Goal: Task Accomplishment & Management: Complete application form

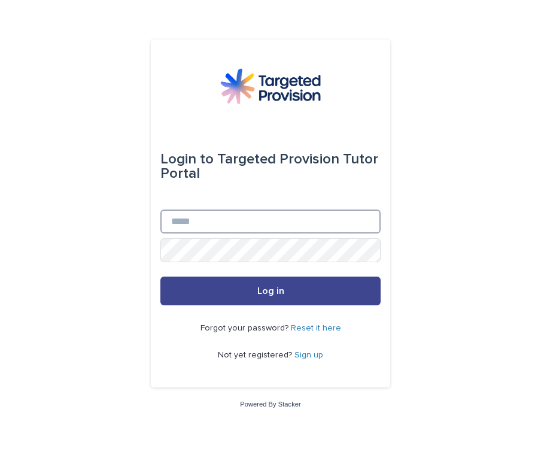
type input "**********"
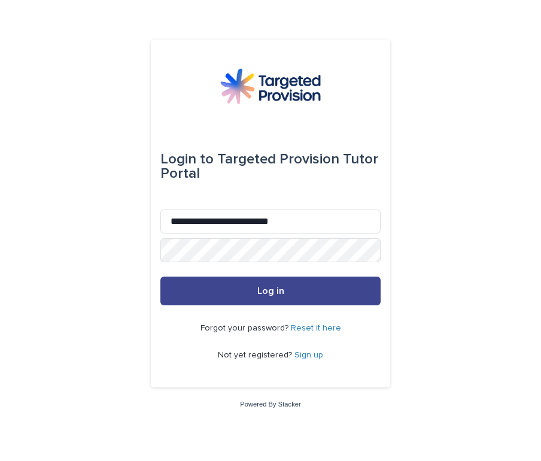
click at [290, 295] on button "Log in" at bounding box center [270, 290] width 220 height 29
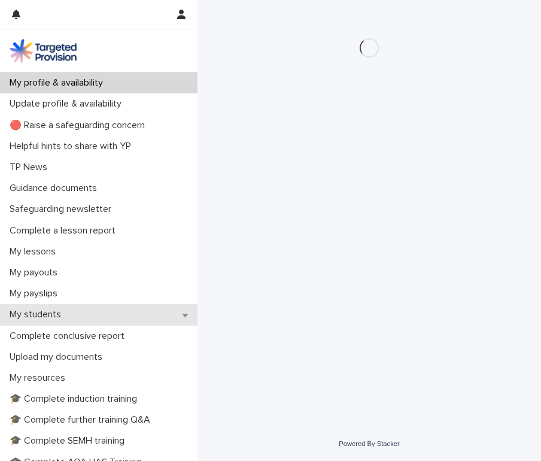
click at [78, 314] on div "My students" at bounding box center [98, 314] width 197 height 21
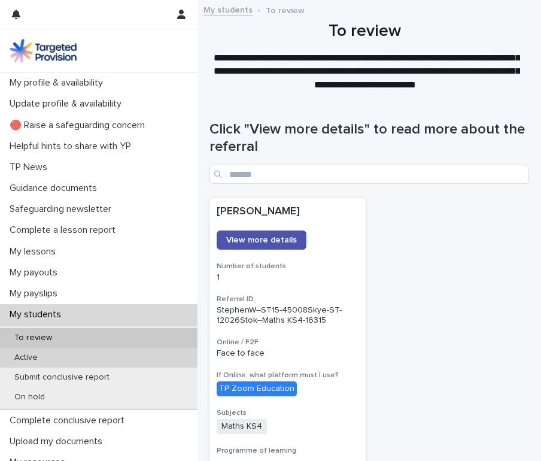
click at [126, 357] on div "Active" at bounding box center [98, 358] width 197 height 20
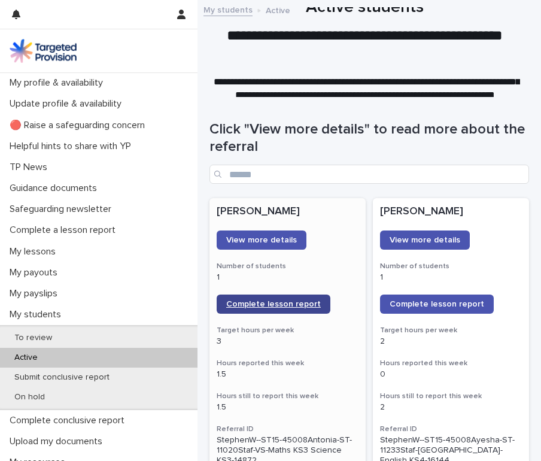
click at [272, 303] on span "Complete lesson report" at bounding box center [273, 304] width 95 height 8
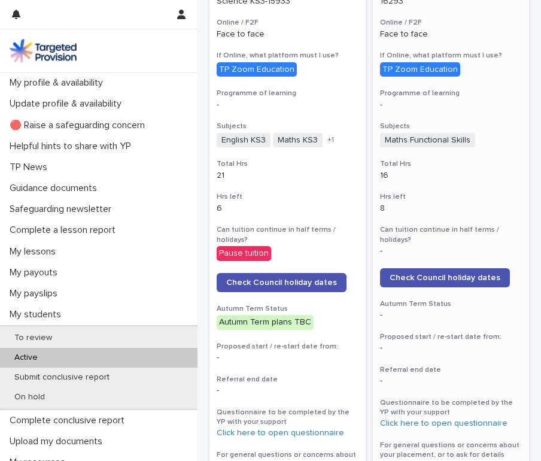
scroll to position [1528, 0]
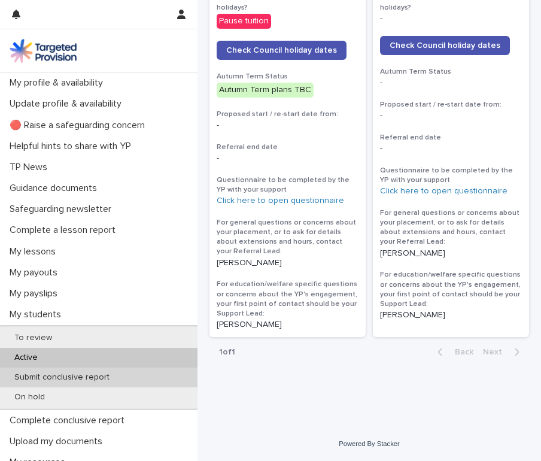
click at [48, 372] on p "Submit conclusive report" at bounding box center [62, 377] width 114 height 10
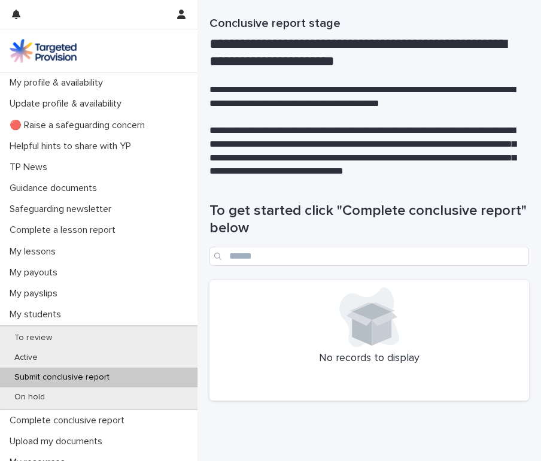
scroll to position [8, 0]
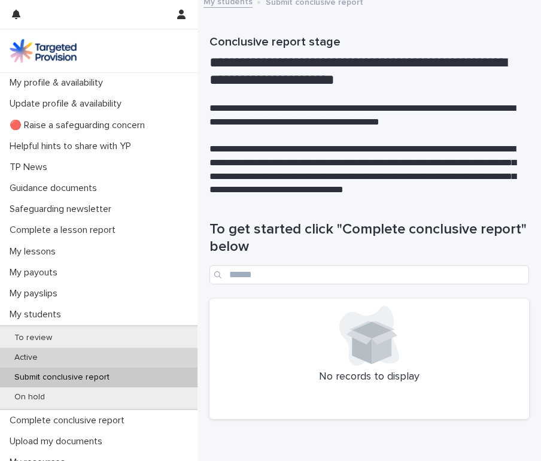
click at [71, 351] on div "Active" at bounding box center [98, 358] width 197 height 20
